Goal: Task Accomplishment & Management: Manage account settings

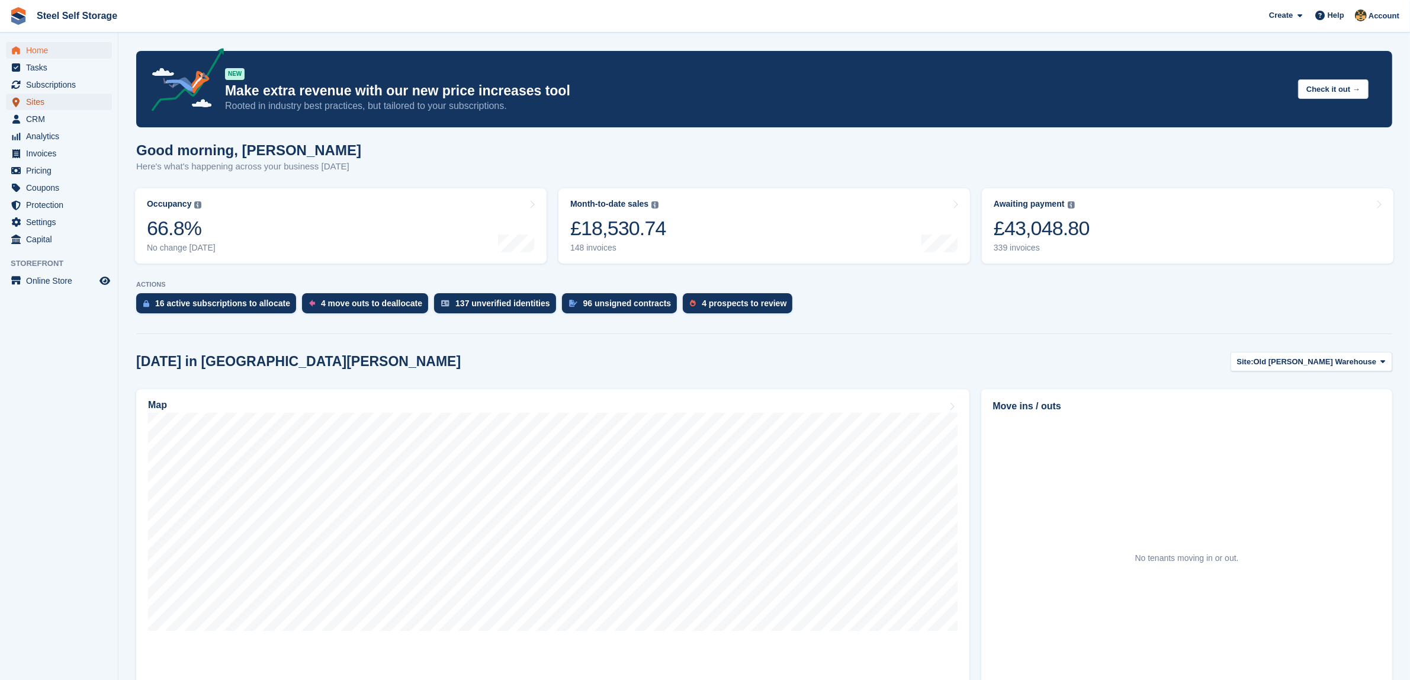
click at [39, 102] on span "Sites" at bounding box center [61, 102] width 71 height 17
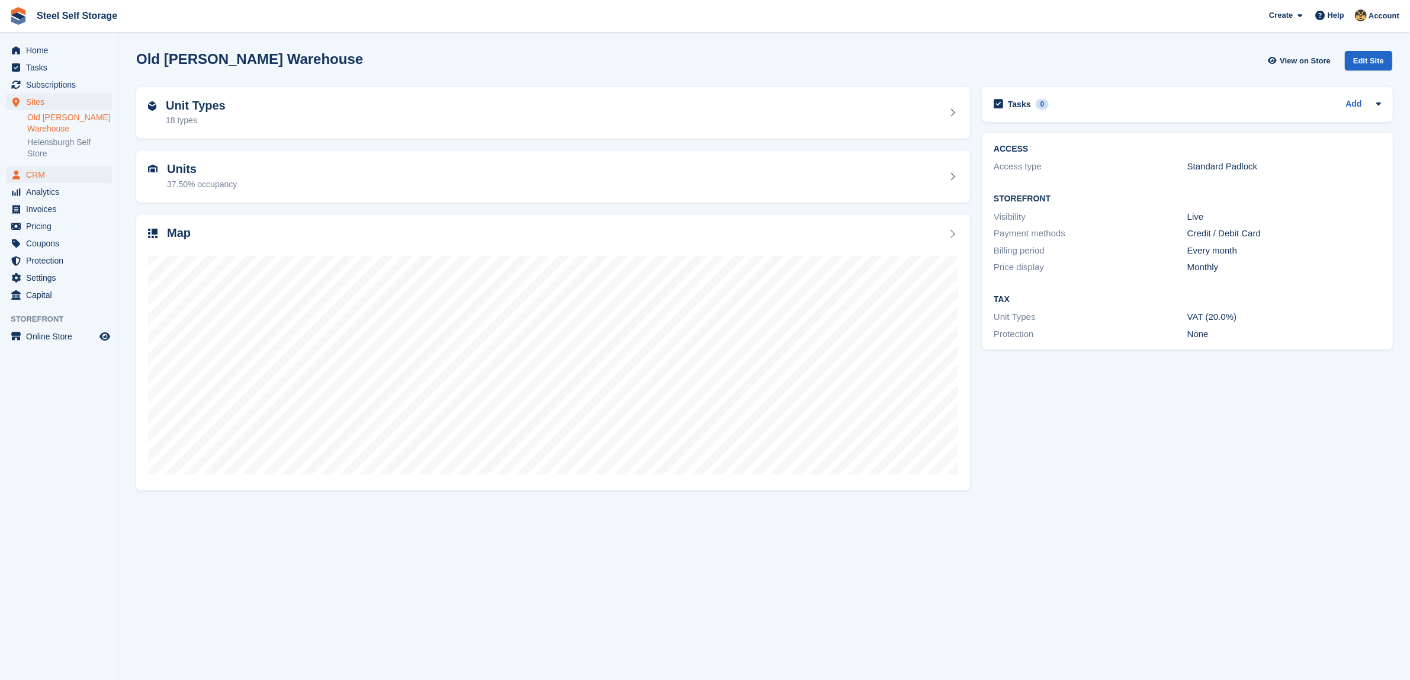
drag, startPoint x: 0, startPoint y: 0, endPoint x: 43, endPoint y: 175, distance: 180.4
click at [43, 175] on span "CRM" at bounding box center [61, 174] width 71 height 17
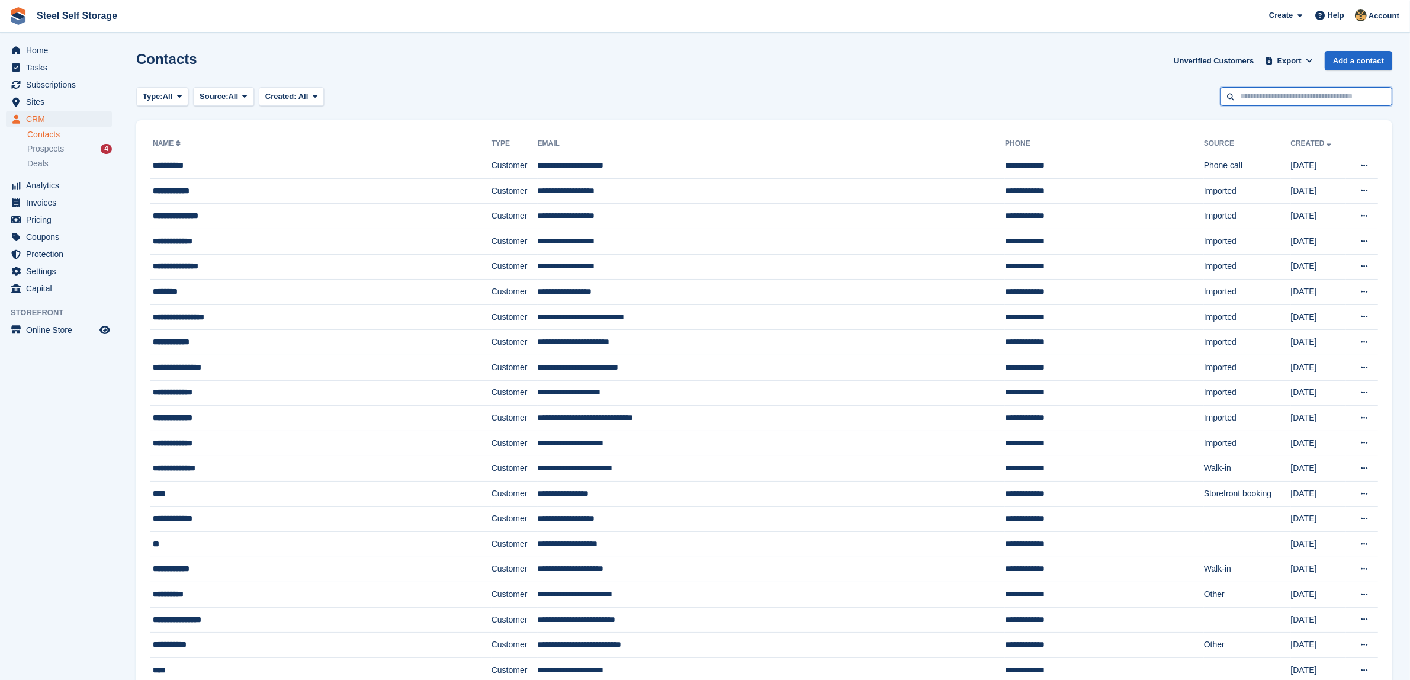
click at [1274, 98] on input "text" at bounding box center [1307, 97] width 172 height 20
type input "*********"
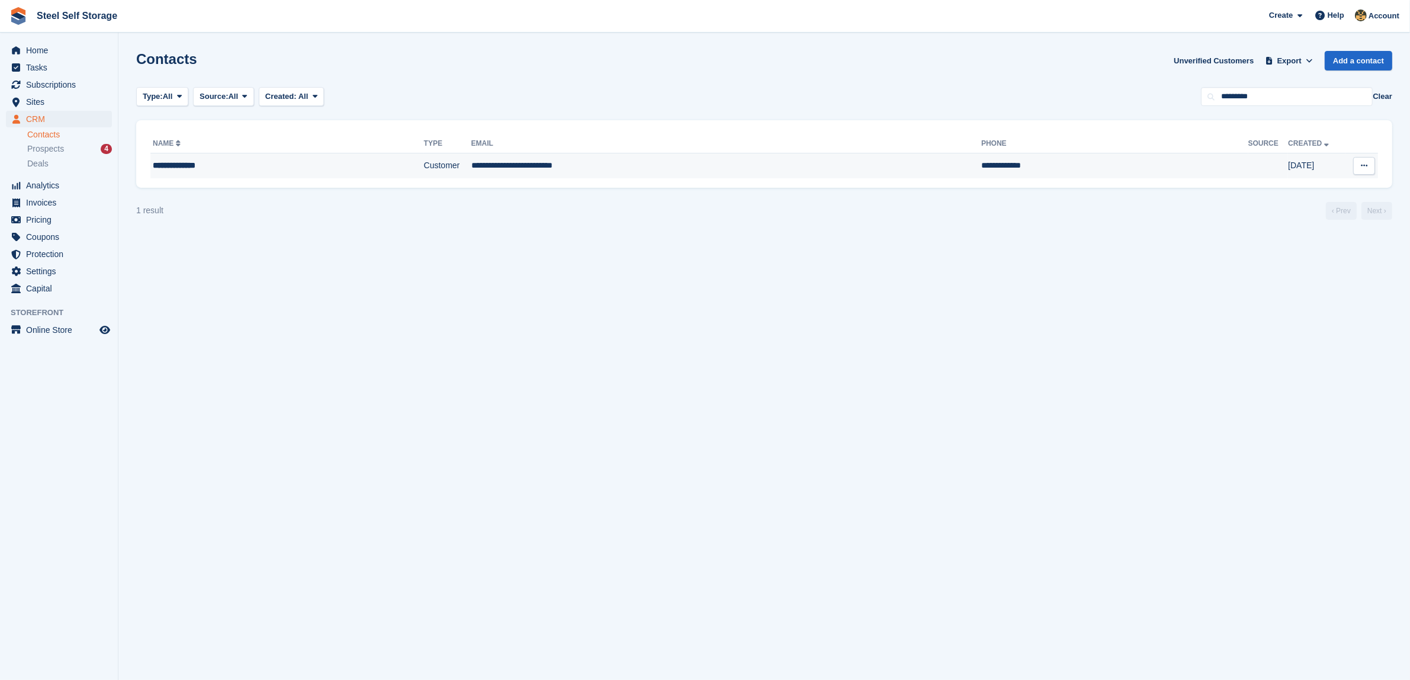
click at [424, 174] on td "Customer" at bounding box center [447, 165] width 47 height 25
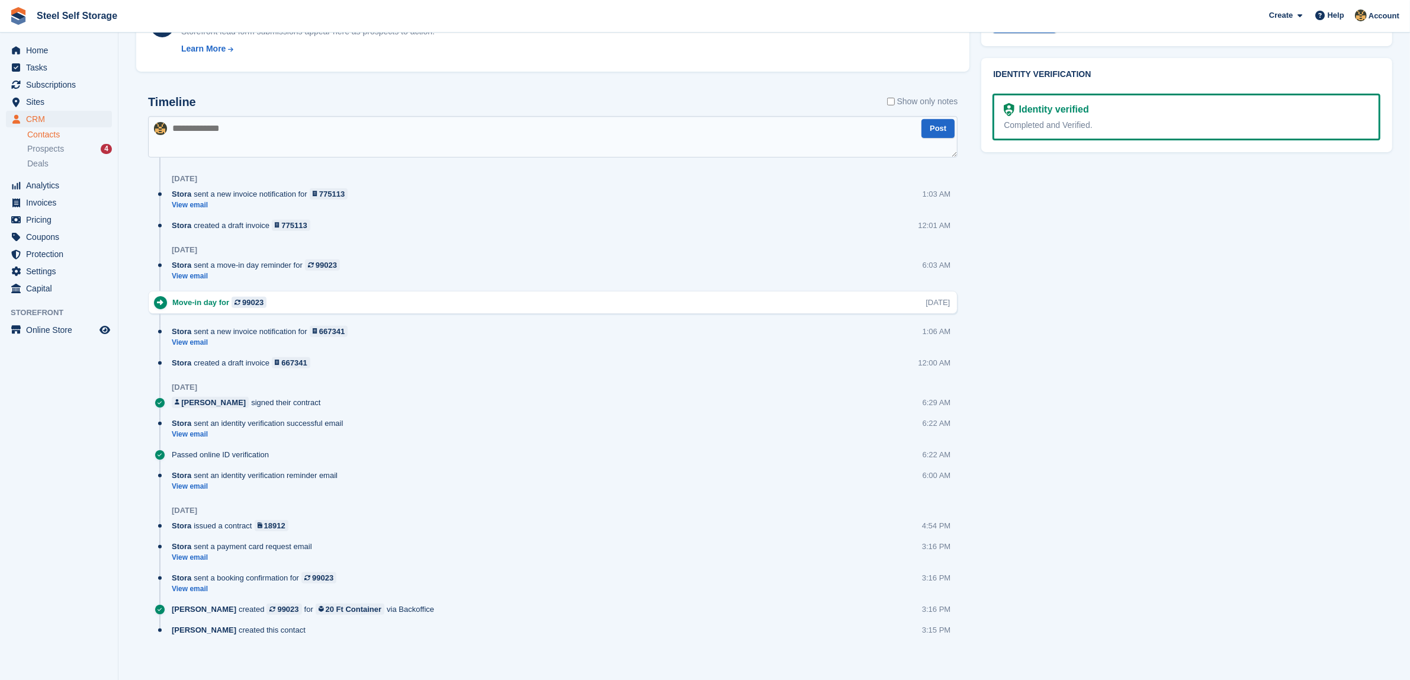
scroll to position [529, 0]
